Goal: Information Seeking & Learning: Learn about a topic

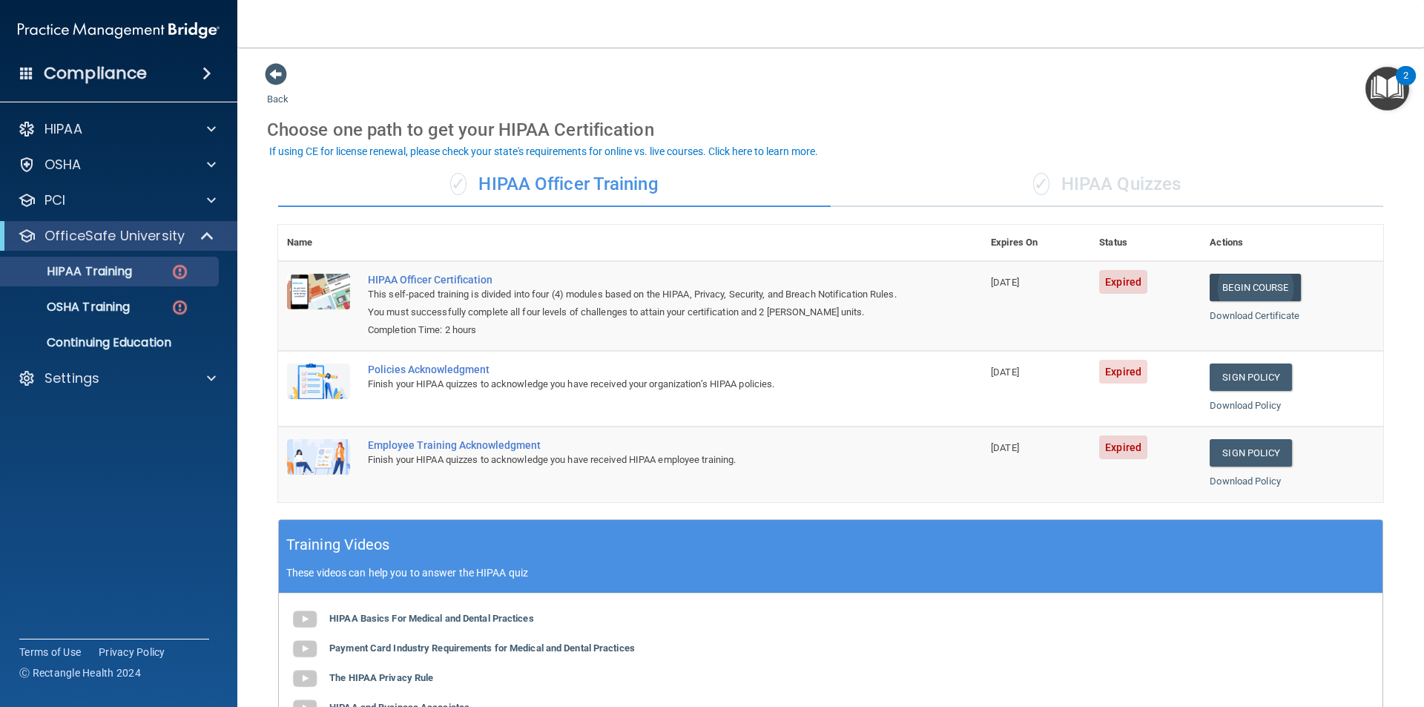
click at [1240, 285] on link "Begin Course" at bounding box center [1254, 287] width 90 height 27
click at [1247, 377] on link "Sign Policy" at bounding box center [1250, 376] width 82 height 27
click at [1255, 449] on link "Sign Policy" at bounding box center [1250, 452] width 82 height 27
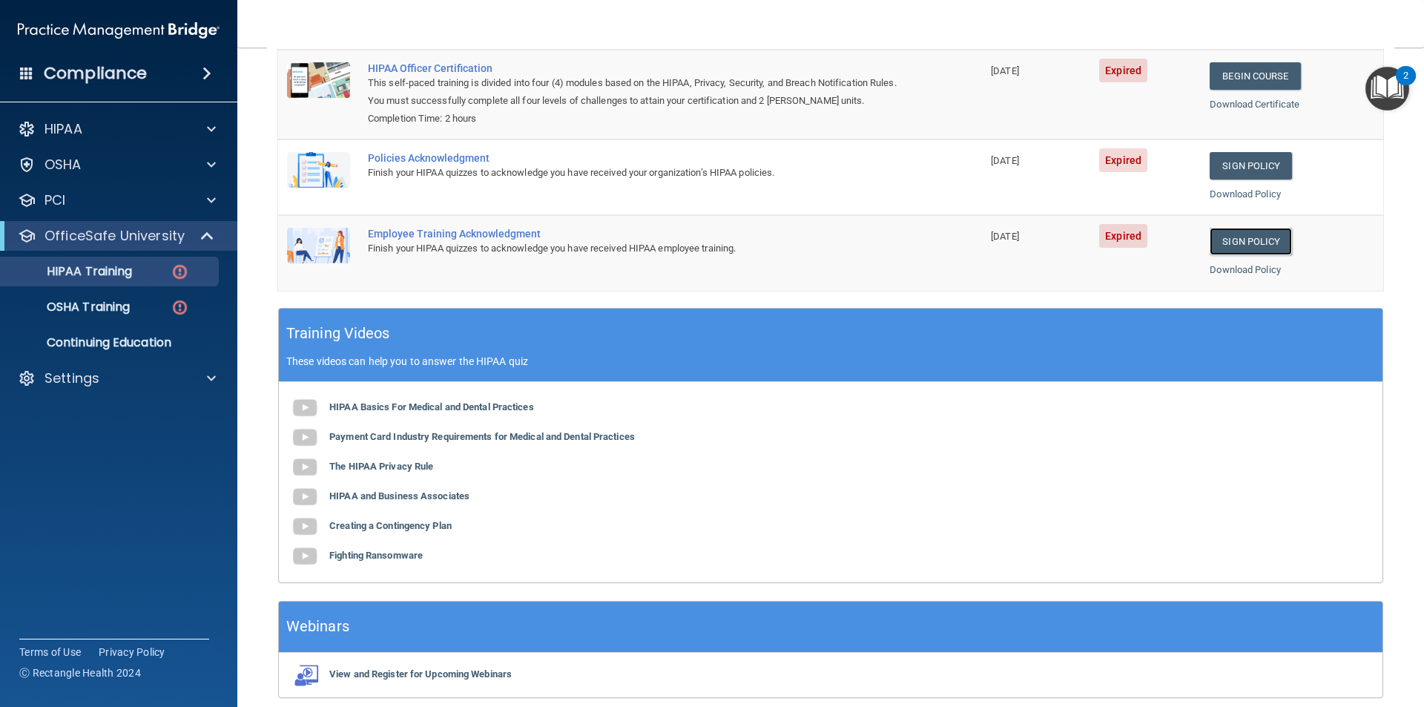
scroll to position [274, 0]
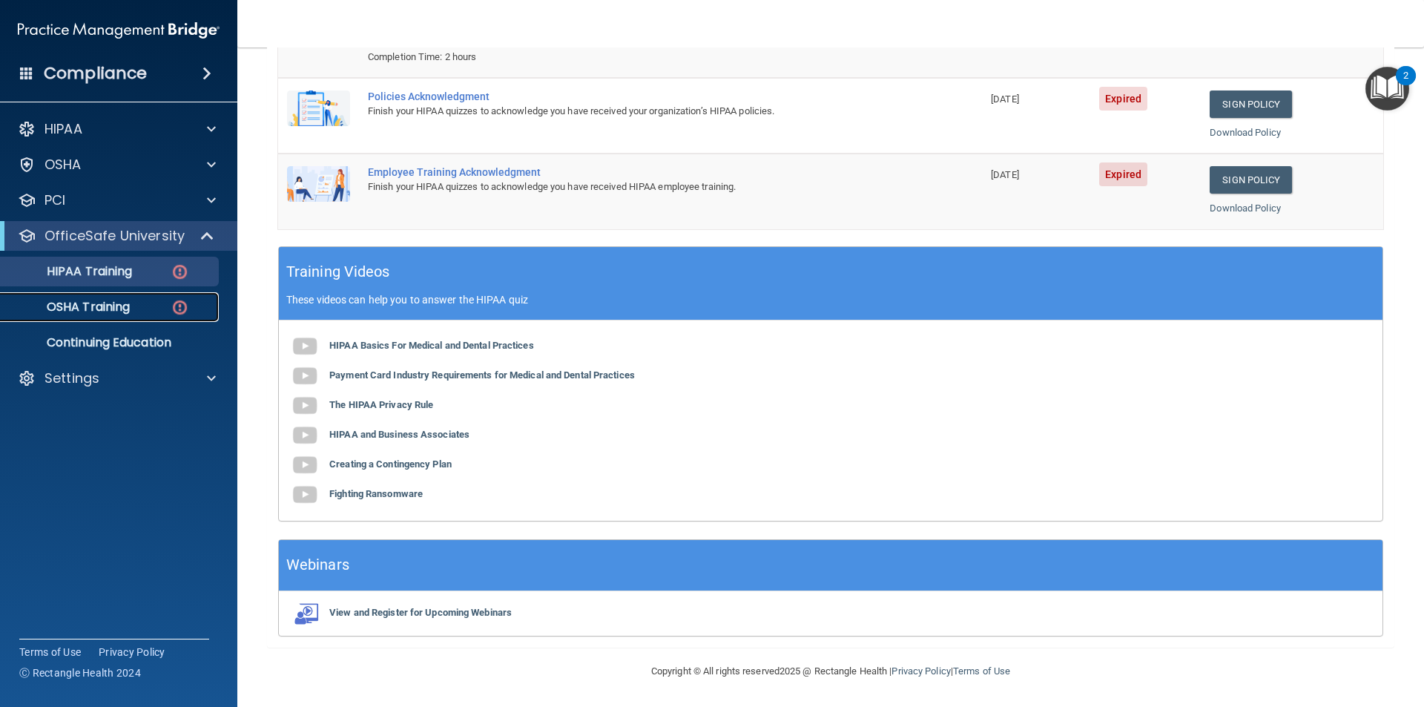
click at [111, 311] on p "OSHA Training" at bounding box center [70, 307] width 120 height 15
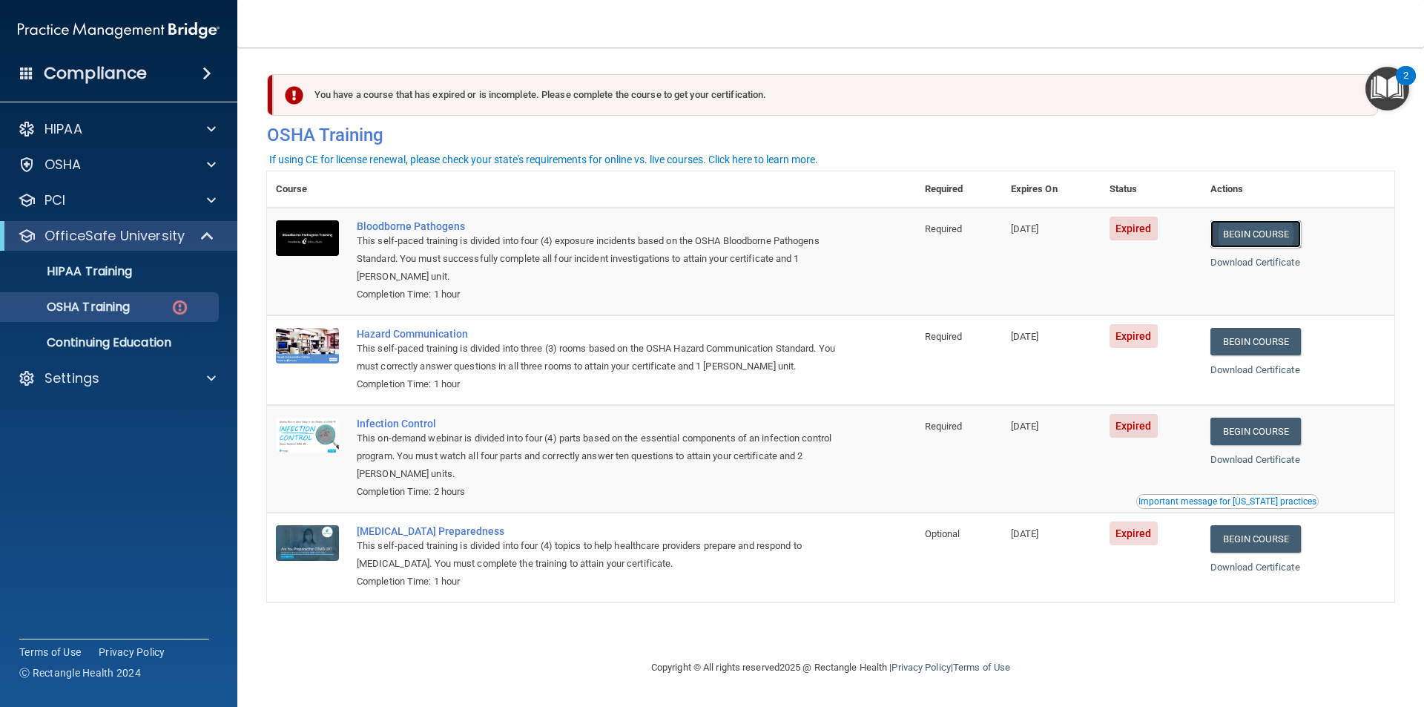
click at [1280, 232] on link "Begin Course" at bounding box center [1255, 233] width 90 height 27
click at [1273, 236] on link "Begin Course" at bounding box center [1255, 233] width 90 height 27
click at [1278, 232] on link "Begin Course" at bounding box center [1255, 233] width 90 height 27
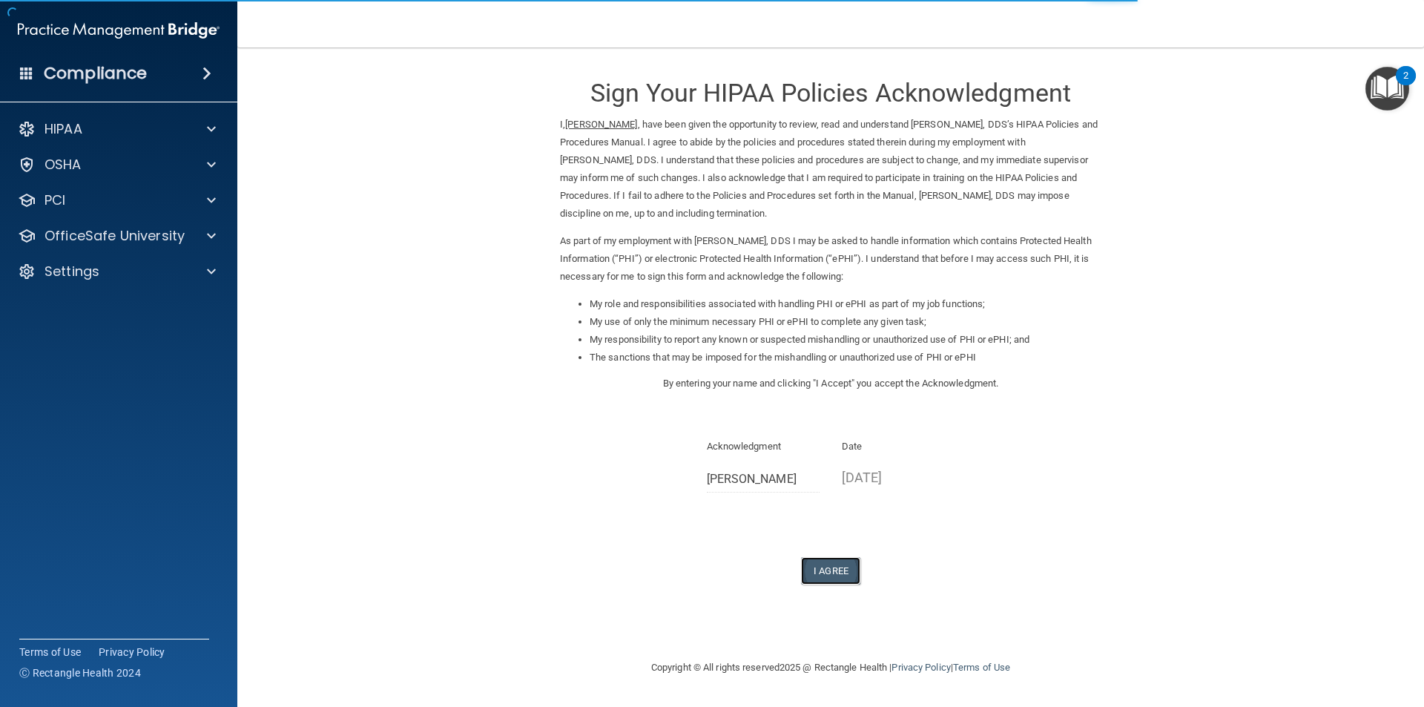
click at [833, 569] on button "I Agree" at bounding box center [830, 570] width 59 height 27
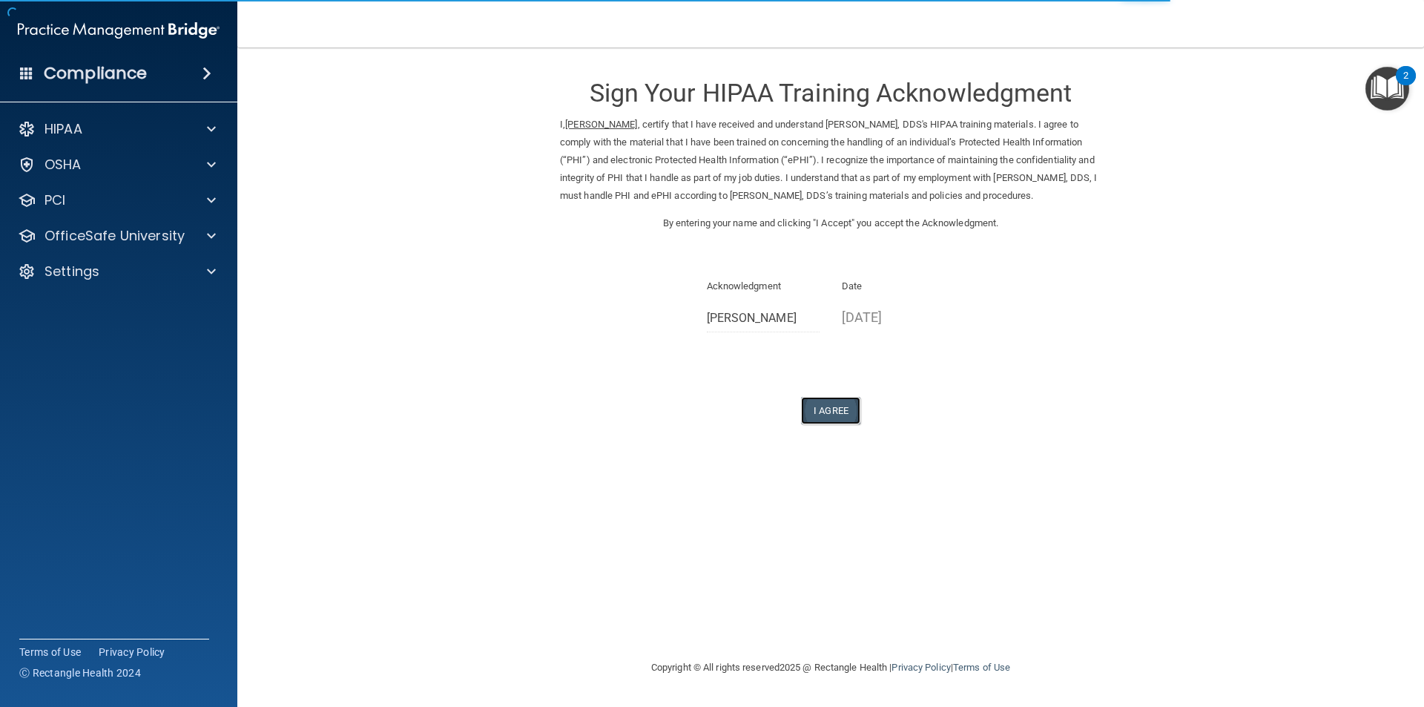
click at [827, 405] on button "I Agree" at bounding box center [830, 410] width 59 height 27
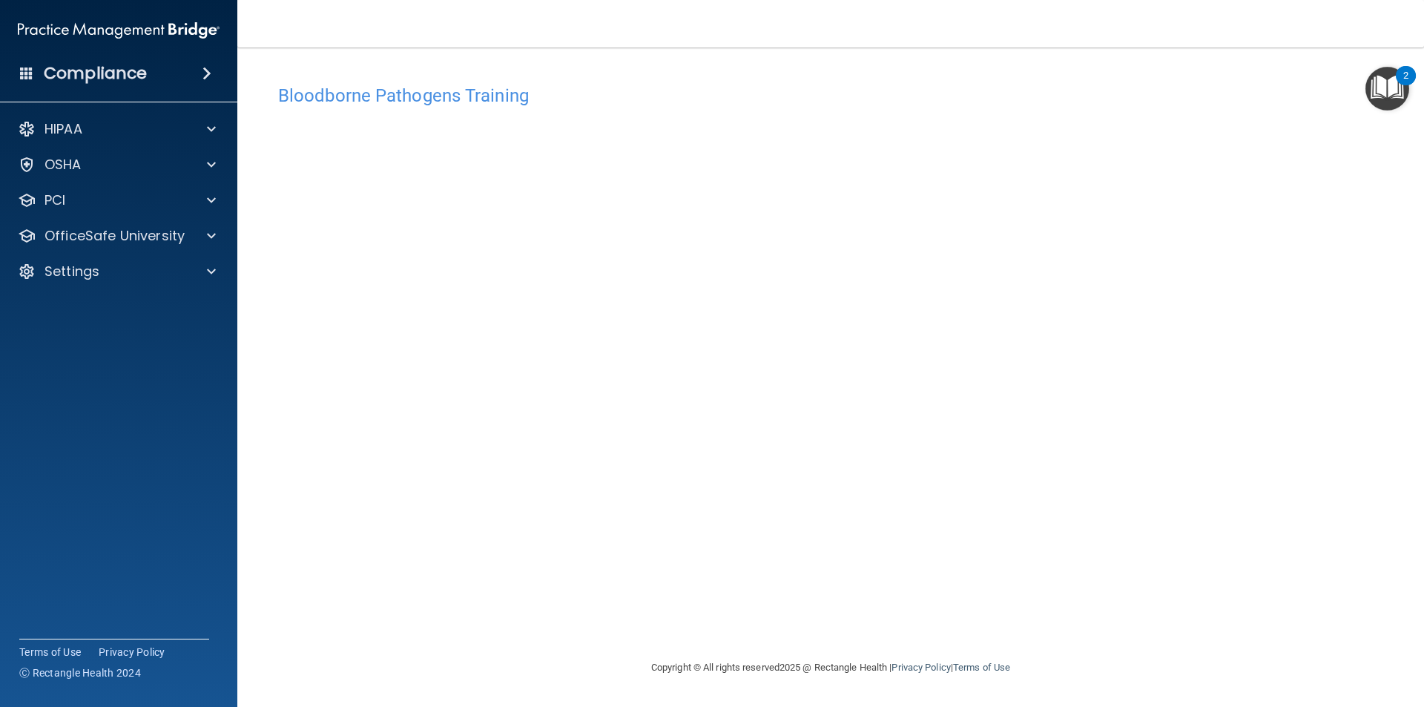
drag, startPoint x: 416, startPoint y: 596, endPoint x: 425, endPoint y: 581, distance: 17.9
click at [422, 588] on div "Bloodborne Pathogens Training This course doesn’t expire until 08/08/2025. Are …" at bounding box center [830, 367] width 1127 height 581
click at [615, 635] on div "Bloodborne Pathogens Training This course doesn’t expire until 08/08/2025. Are …" at bounding box center [830, 367] width 1127 height 581
click at [1066, 26] on nav "Toggle navigation Arlene Thompson athompson@mosaicdentalcollective.com Manage M…" at bounding box center [830, 23] width 1186 height 47
click at [1401, 74] on div "2" at bounding box center [1405, 75] width 20 height 19
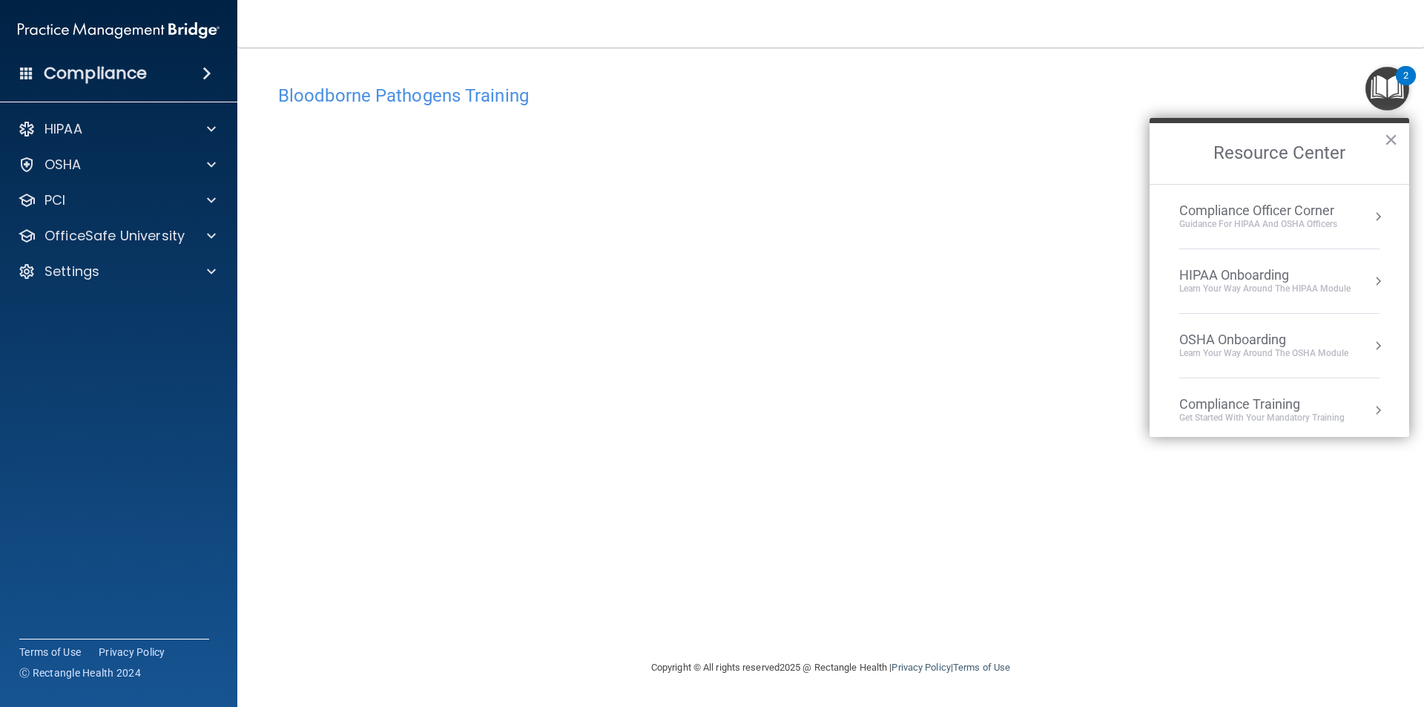
click at [1234, 82] on div "Bloodborne Pathogens Training" at bounding box center [830, 95] width 1127 height 36
click at [1083, 93] on h4 "Bloodborne Pathogens Training" at bounding box center [830, 95] width 1105 height 19
click at [1390, 133] on button "×" at bounding box center [1391, 140] width 14 height 24
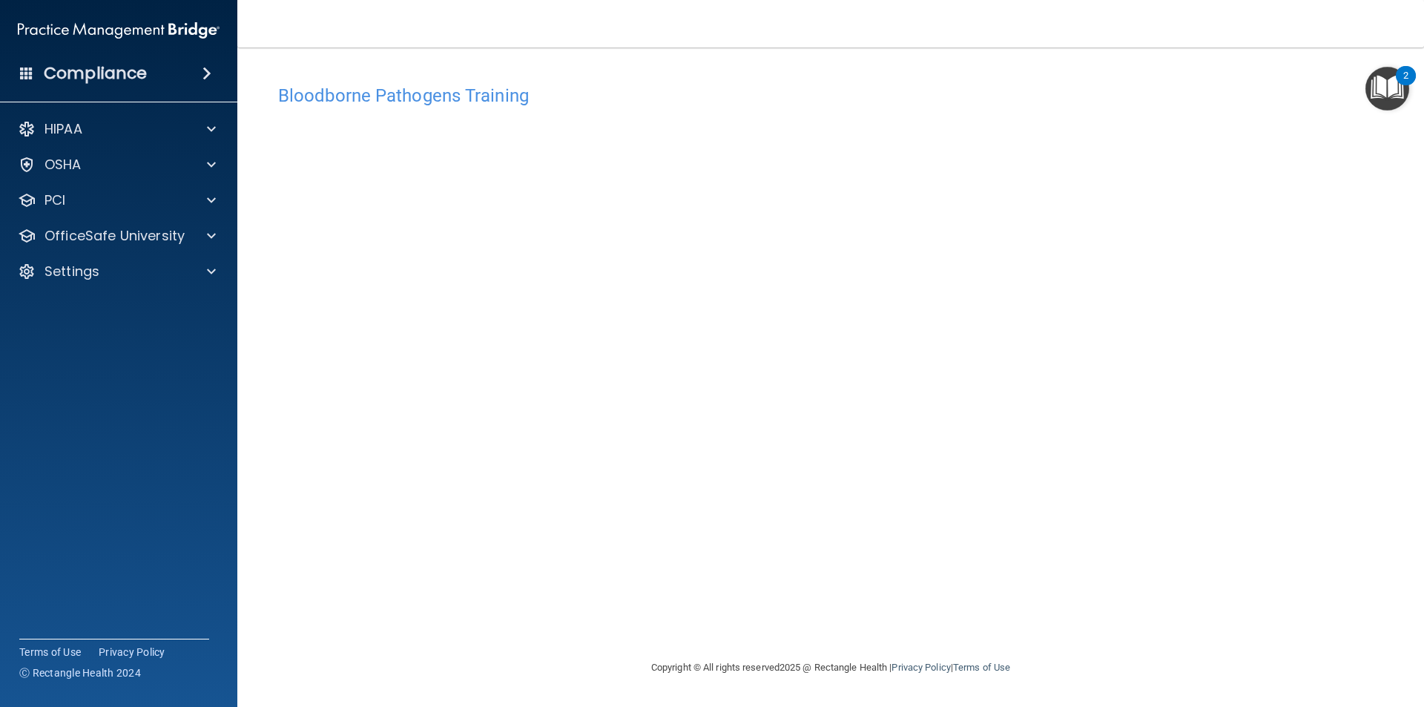
click at [429, 110] on div "Bloodborne Pathogens Training" at bounding box center [830, 95] width 1127 height 36
click at [426, 94] on h4 "Bloodborne Pathogens Training" at bounding box center [830, 95] width 1105 height 19
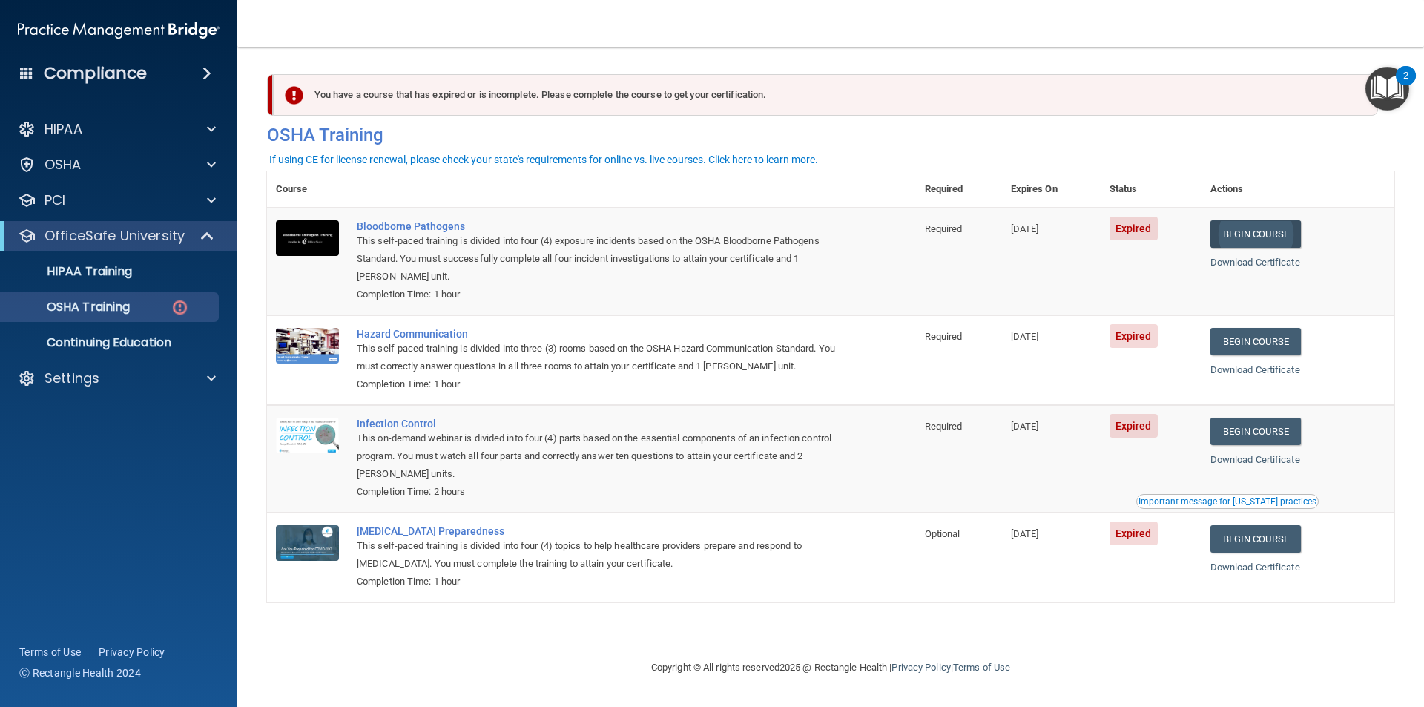
click at [1252, 234] on link "Begin Course" at bounding box center [1255, 233] width 90 height 27
click at [1269, 265] on link "Download Certificate" at bounding box center [1255, 262] width 90 height 11
